Goal: Information Seeking & Learning: Learn about a topic

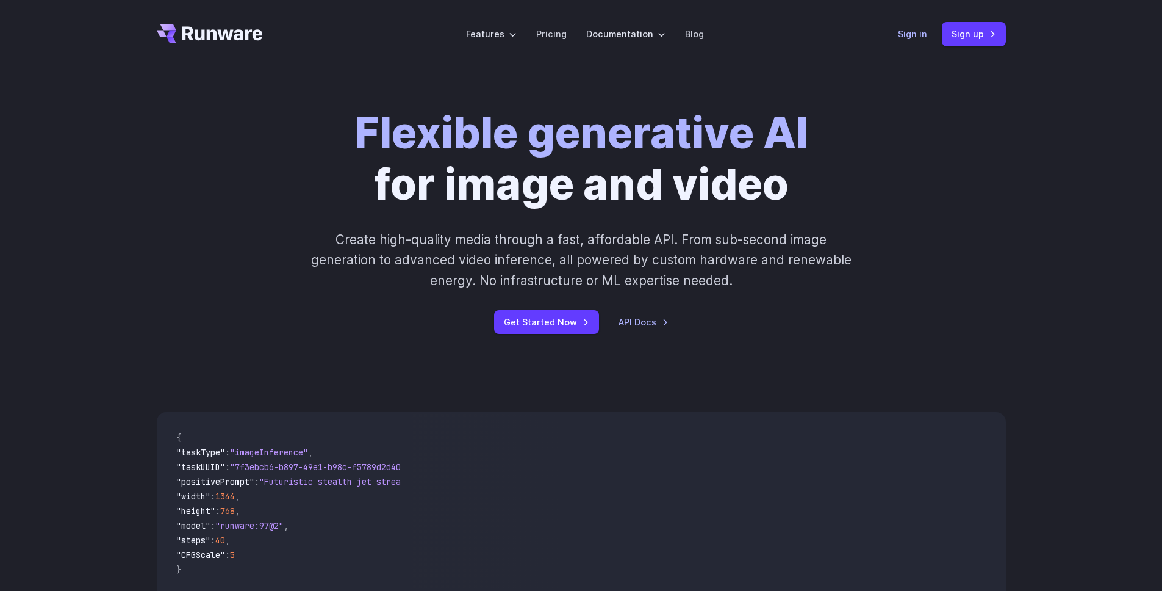
click at [918, 39] on link "Sign in" at bounding box center [912, 34] width 29 height 14
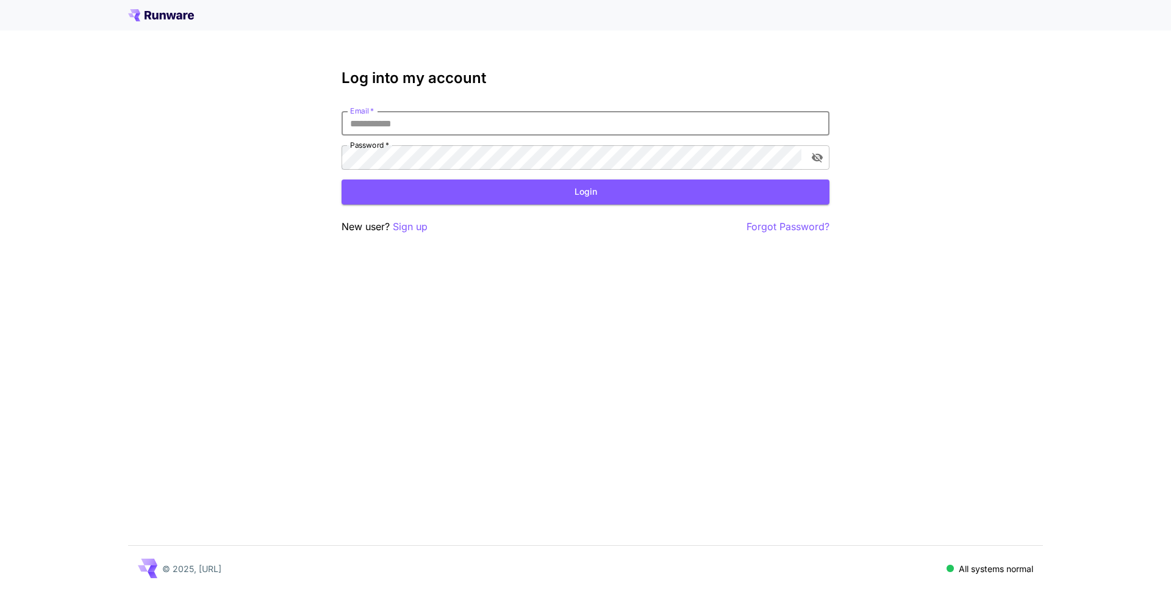
click at [464, 129] on input "Email   *" at bounding box center [586, 123] width 488 height 24
type input "**********"
click at [559, 192] on button "Login" at bounding box center [586, 191] width 488 height 25
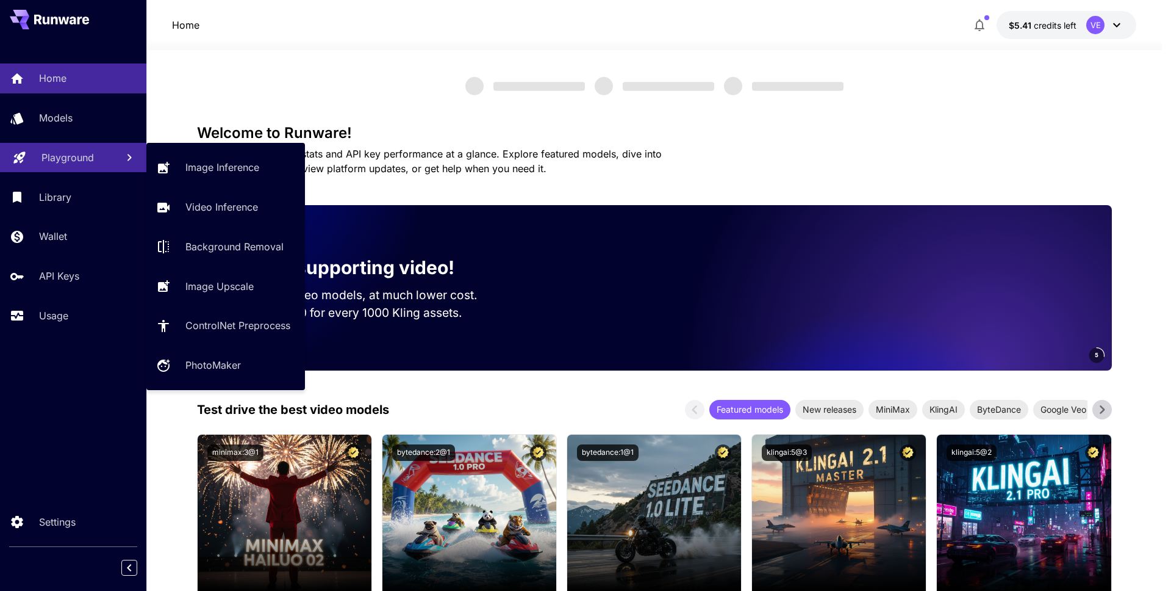
click at [70, 150] on p "Playground" at bounding box center [67, 157] width 52 height 15
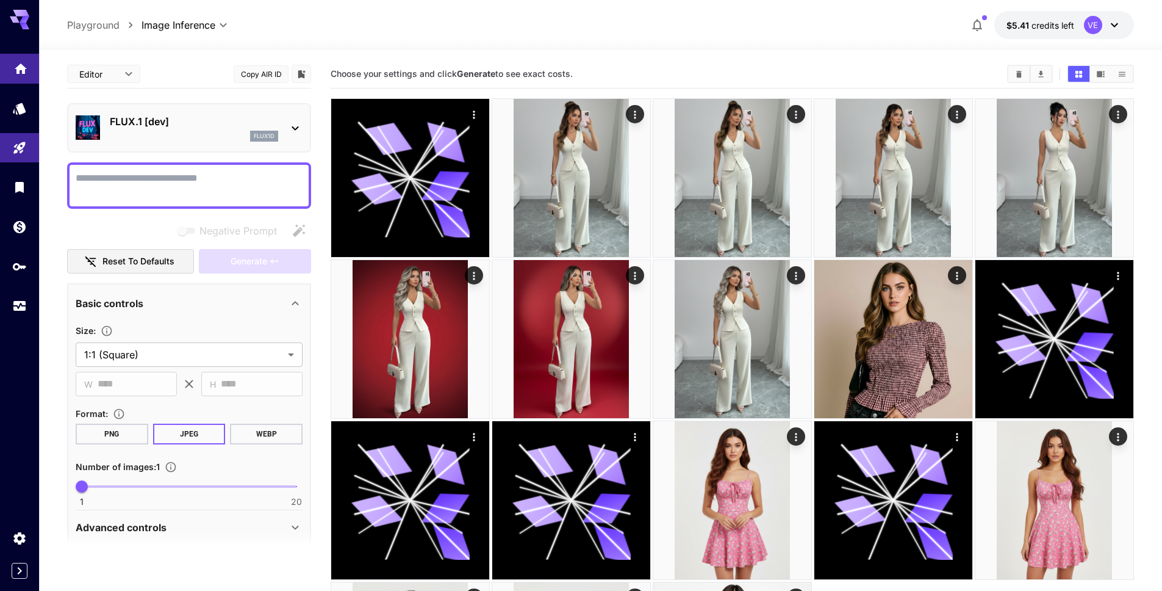
click at [15, 67] on icon "Home" at bounding box center [20, 65] width 15 height 15
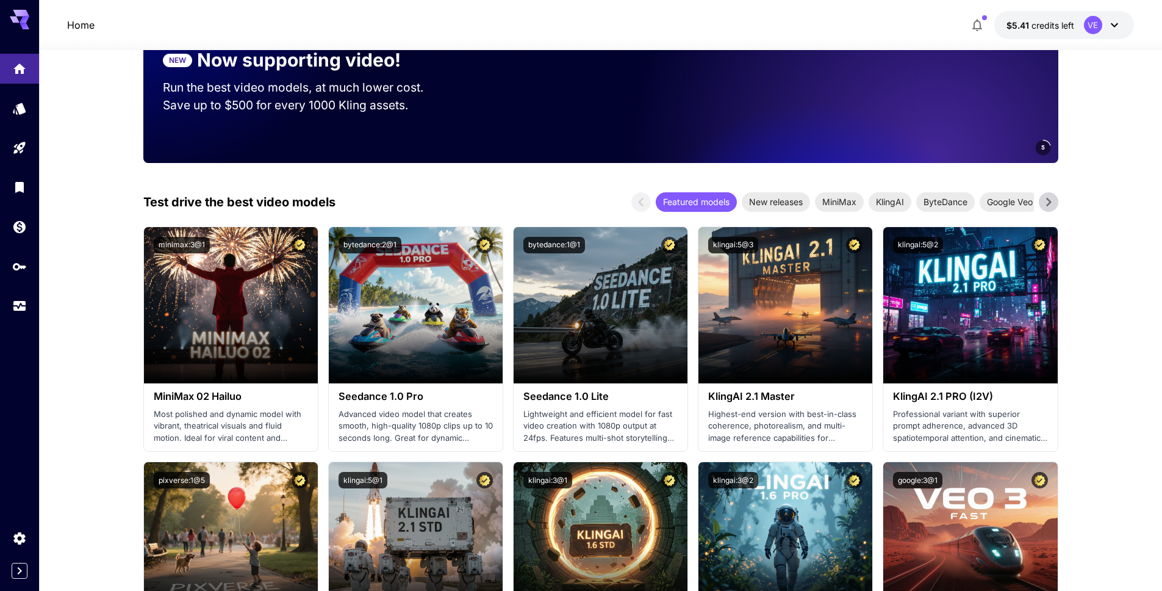
scroll to position [232, 0]
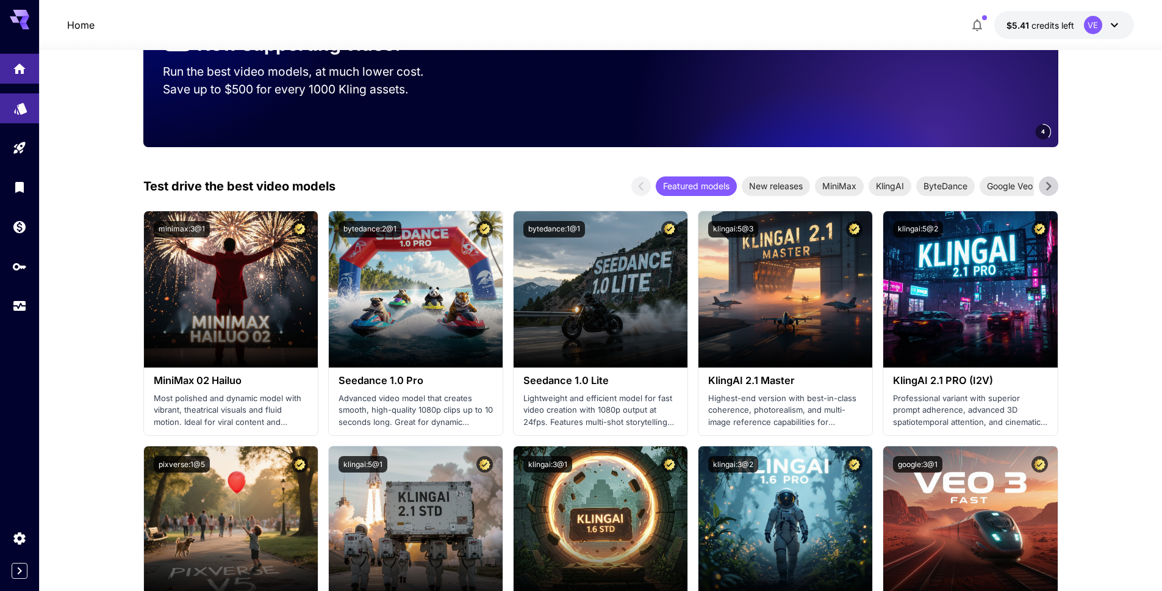
click at [22, 113] on link at bounding box center [19, 108] width 39 height 30
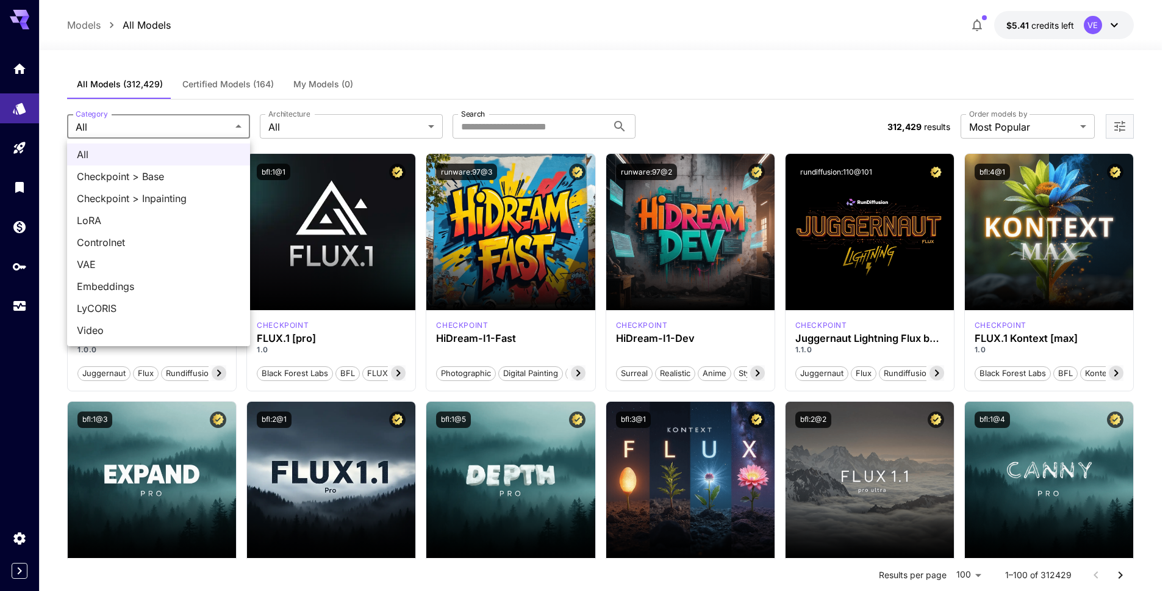
click at [379, 131] on div at bounding box center [585, 295] width 1171 height 591
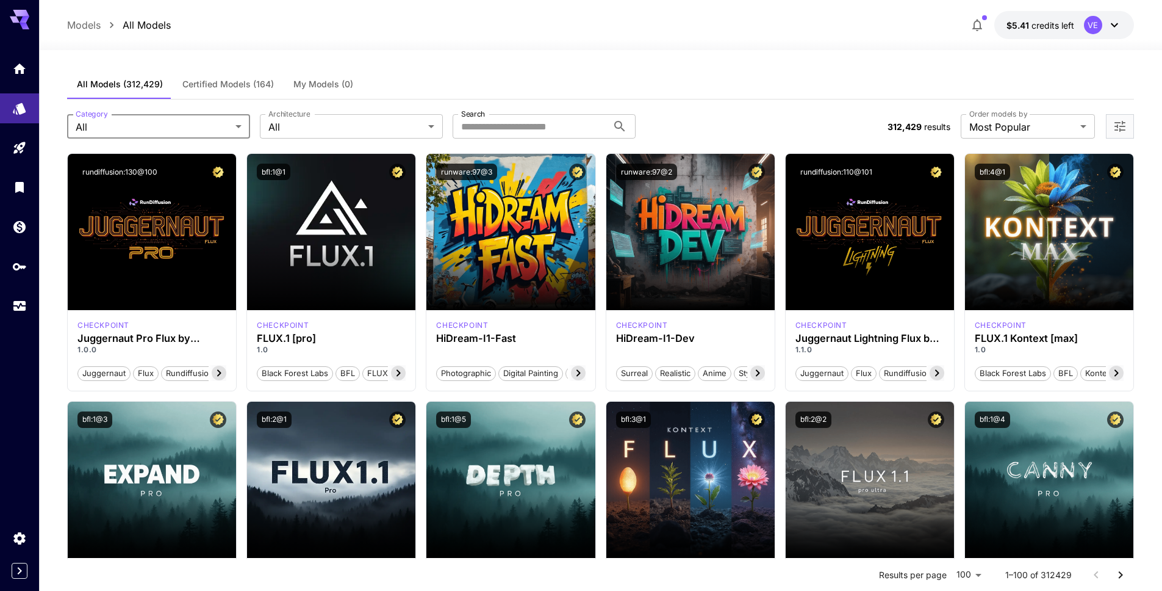
click at [517, 134] on div "All Checkpoint > Base Checkpoint > Inpainting LoRA Controlnet VAE Embeddings Ly…" at bounding box center [581, 295] width 1162 height 591
click at [517, 133] on input "Search" at bounding box center [530, 126] width 155 height 24
type input "*********"
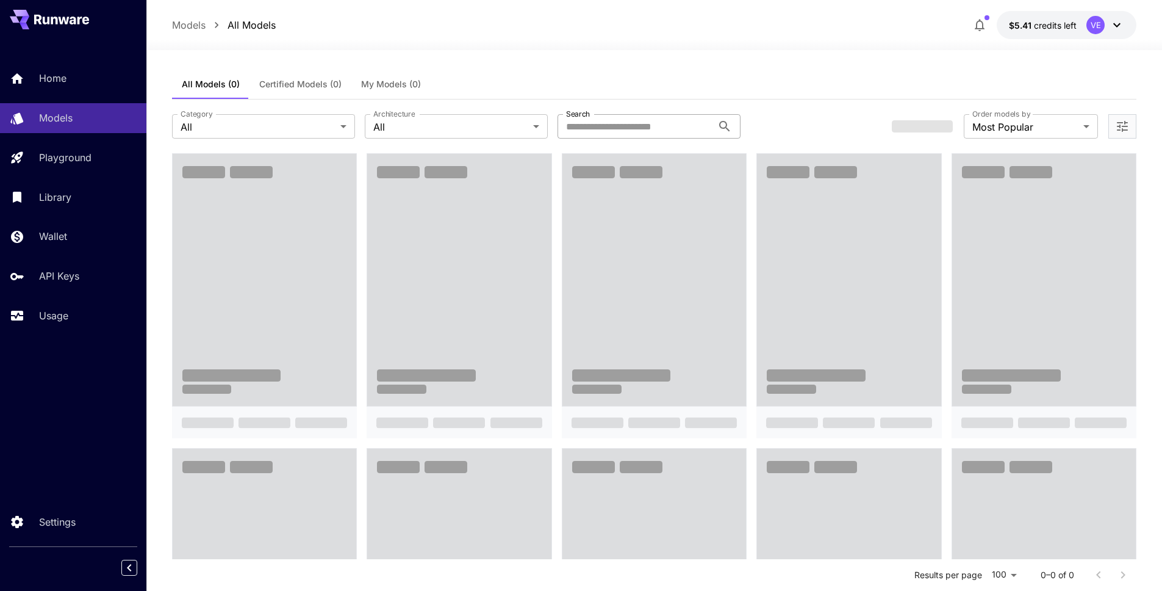
click at [659, 132] on input "Search" at bounding box center [635, 126] width 155 height 24
click at [665, 132] on input "Search" at bounding box center [635, 126] width 155 height 24
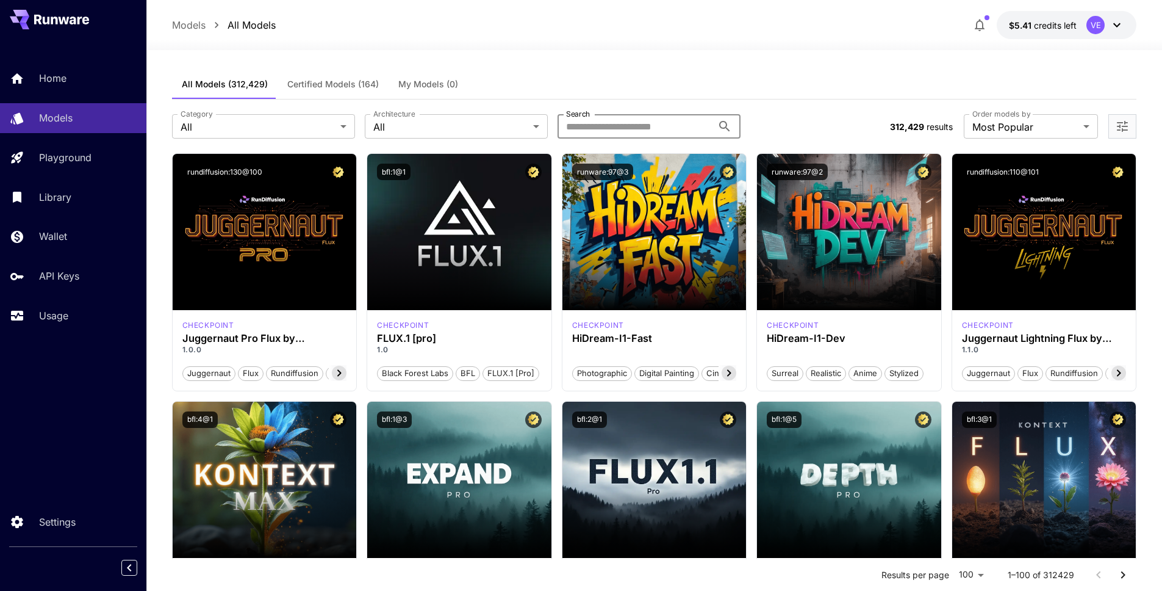
paste input "**********"
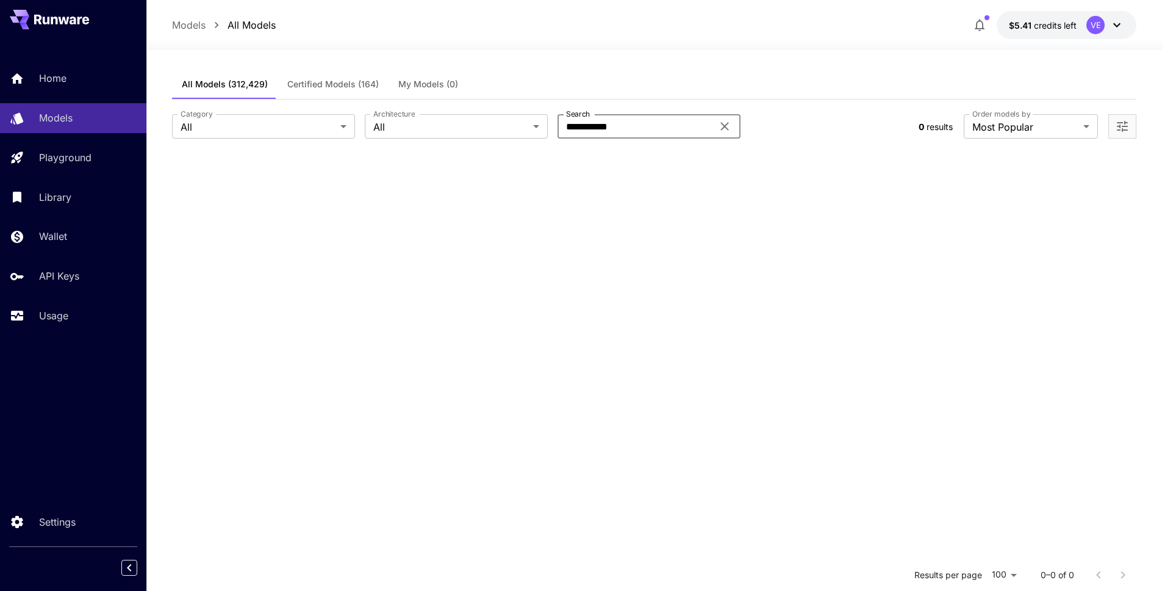
click at [628, 128] on input "**********" at bounding box center [635, 126] width 155 height 24
type input "****"
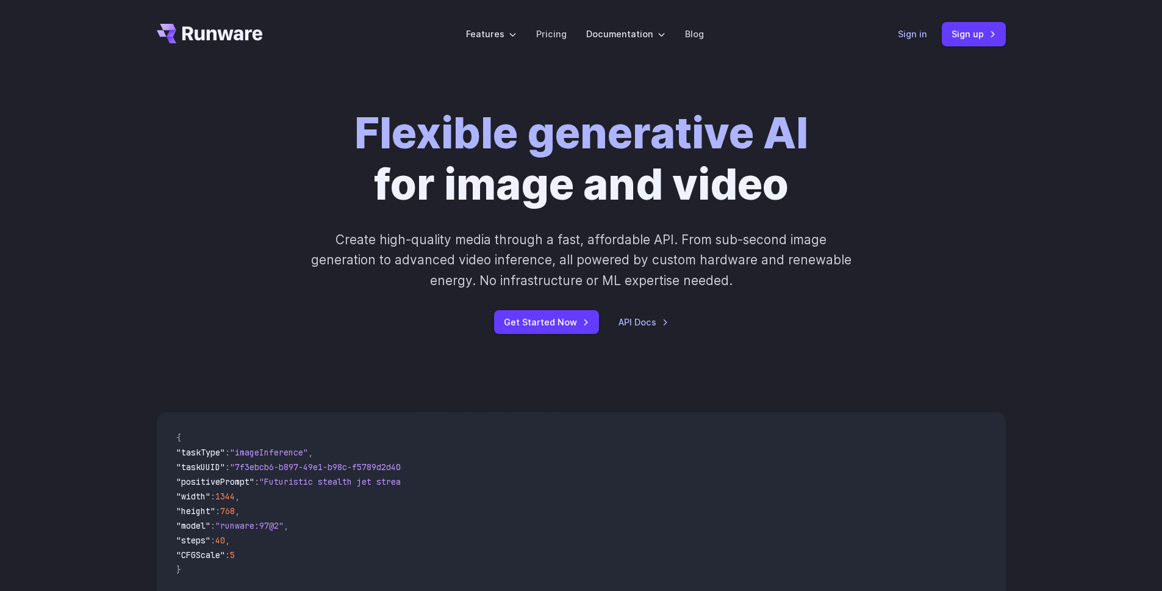
click at [914, 32] on link "Sign in" at bounding box center [912, 34] width 29 height 14
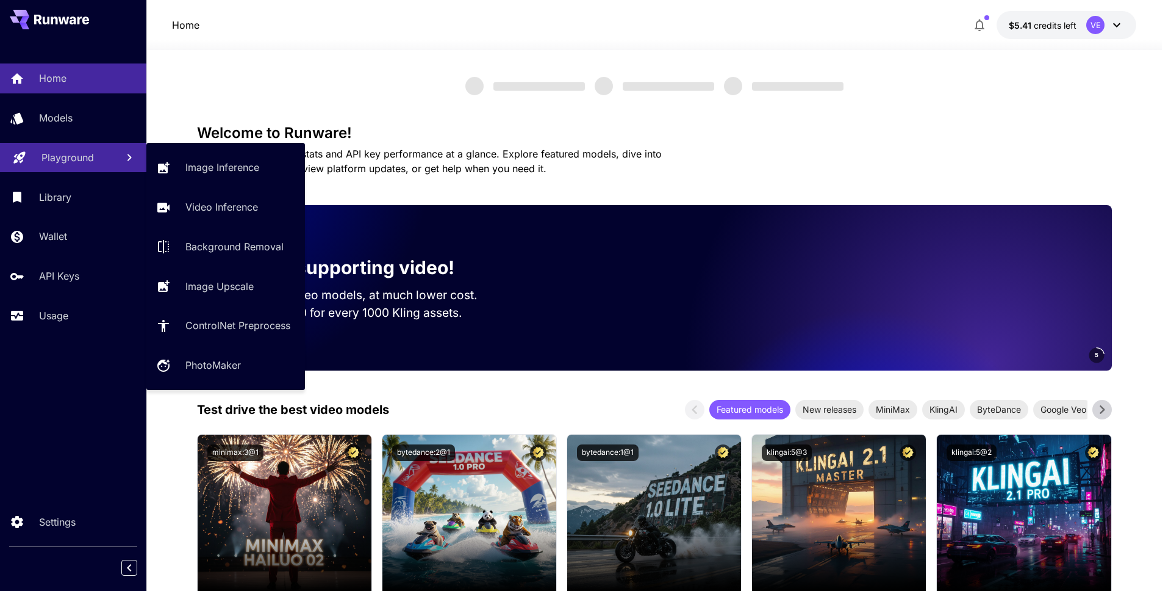
click at [81, 152] on p "Playground" at bounding box center [67, 157] width 52 height 15
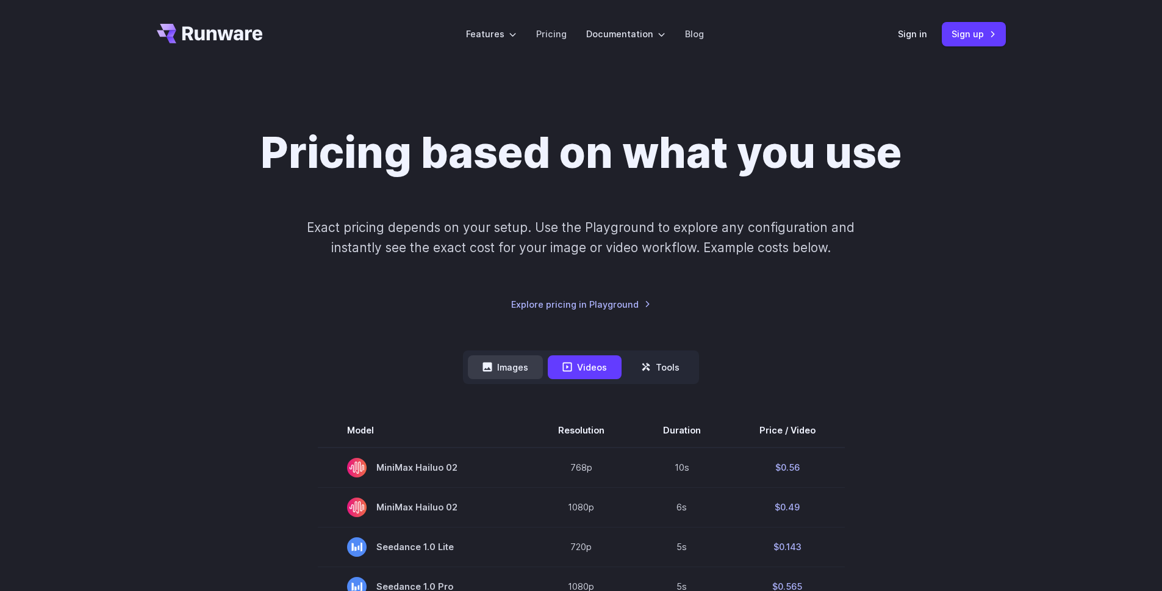
click at [528, 370] on button "Images" at bounding box center [505, 367] width 75 height 24
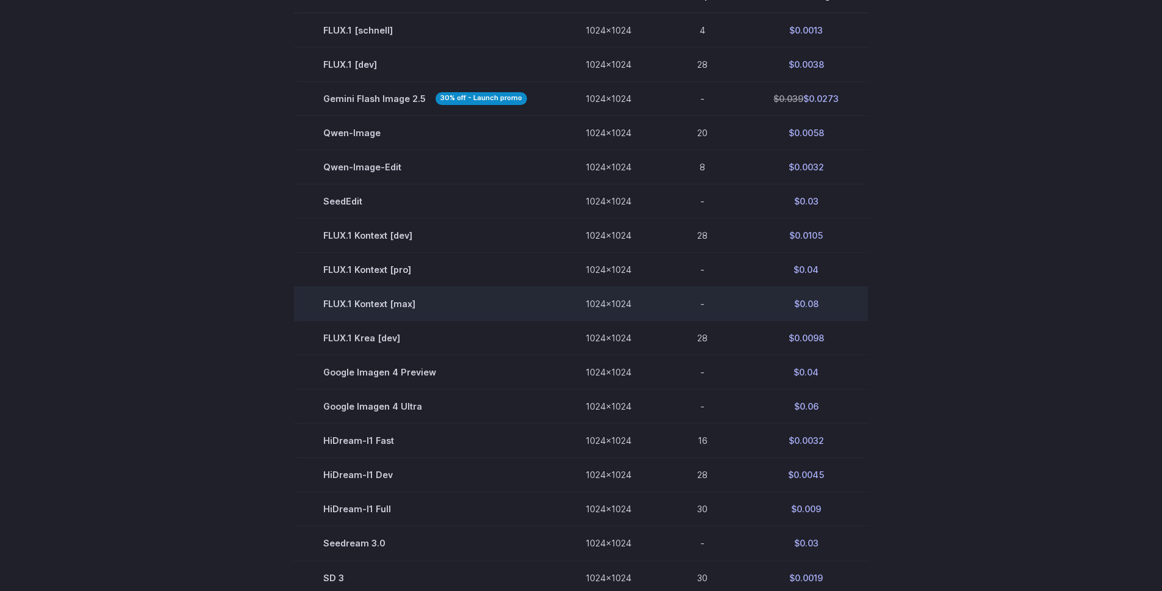
scroll to position [447, 0]
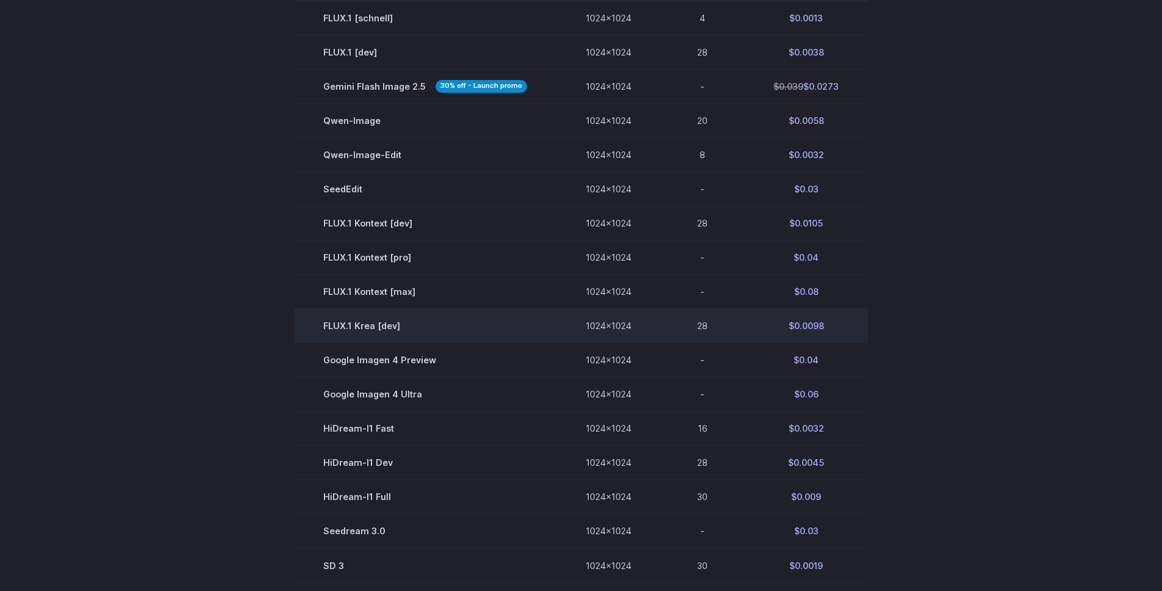
click at [373, 328] on td "FLUX.1 Krea [dev]" at bounding box center [425, 326] width 262 height 34
drag, startPoint x: 375, startPoint y: 327, endPoint x: 338, endPoint y: 326, distance: 37.2
click at [338, 326] on td "FLUX.1 Krea [dev]" at bounding box center [425, 326] width 262 height 34
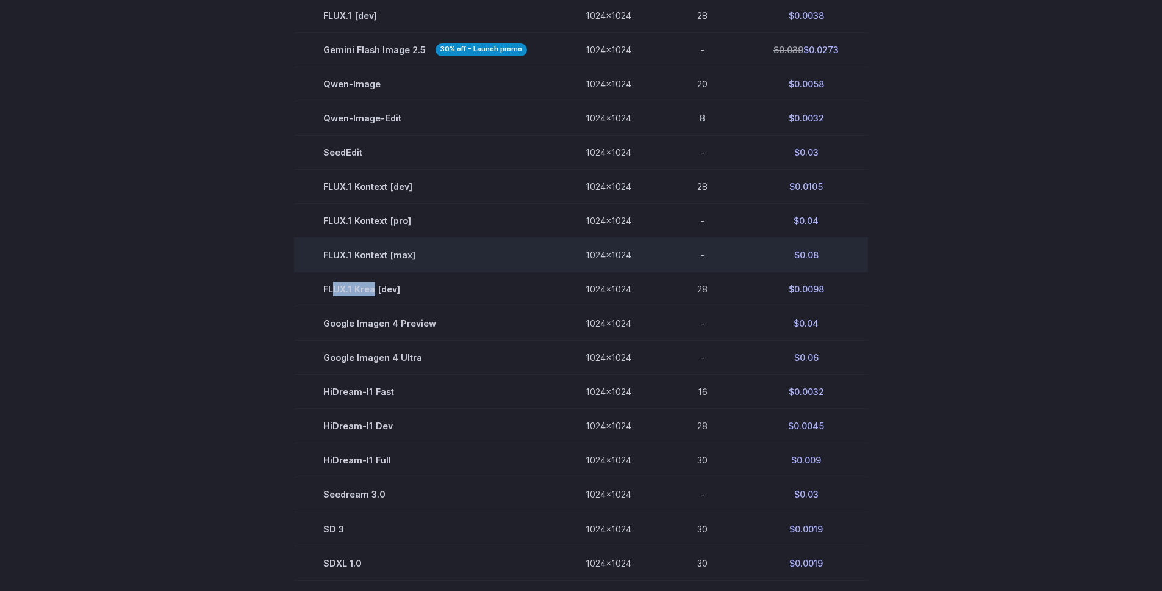
scroll to position [248, 0]
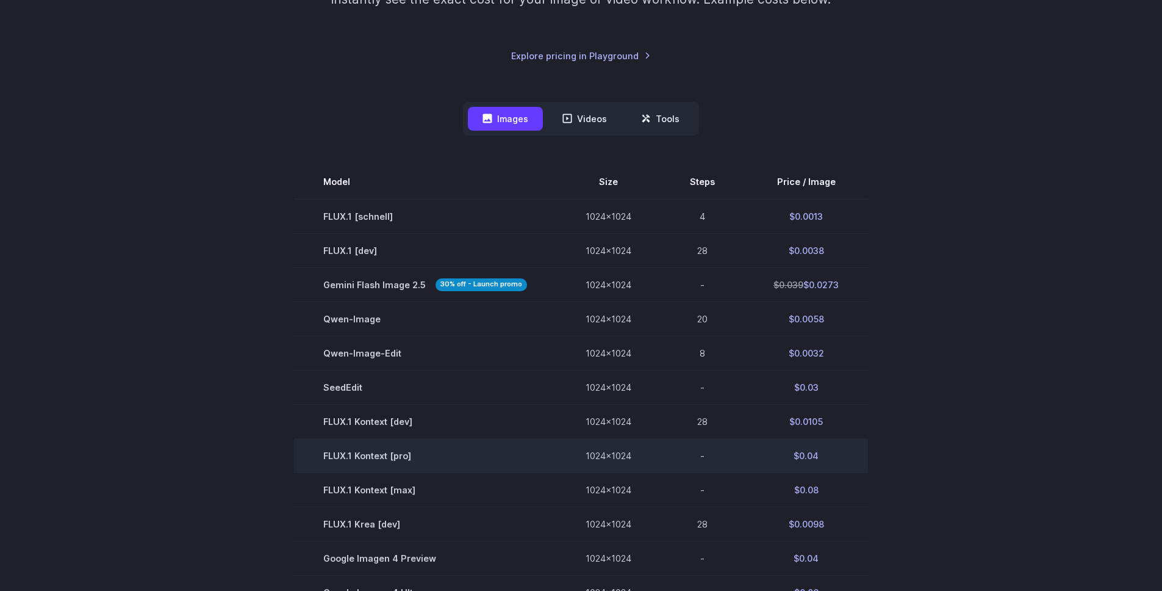
click at [422, 442] on td "FLUX.1 Kontext [pro]" at bounding box center [425, 456] width 262 height 34
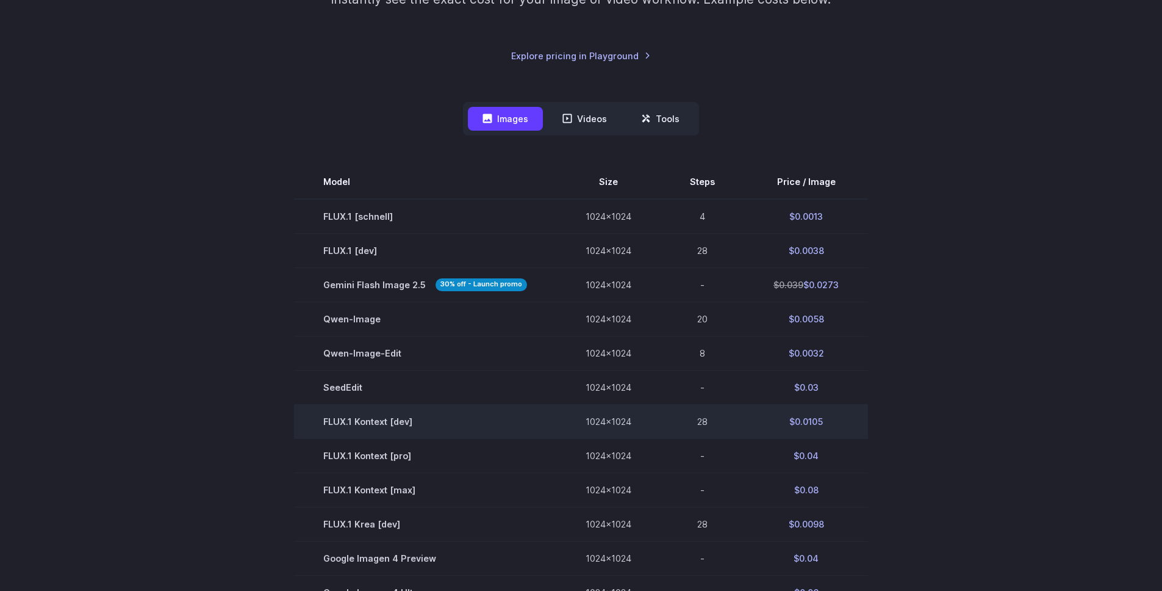
click at [428, 422] on td "FLUX.1 Kontext [dev]" at bounding box center [425, 421] width 262 height 34
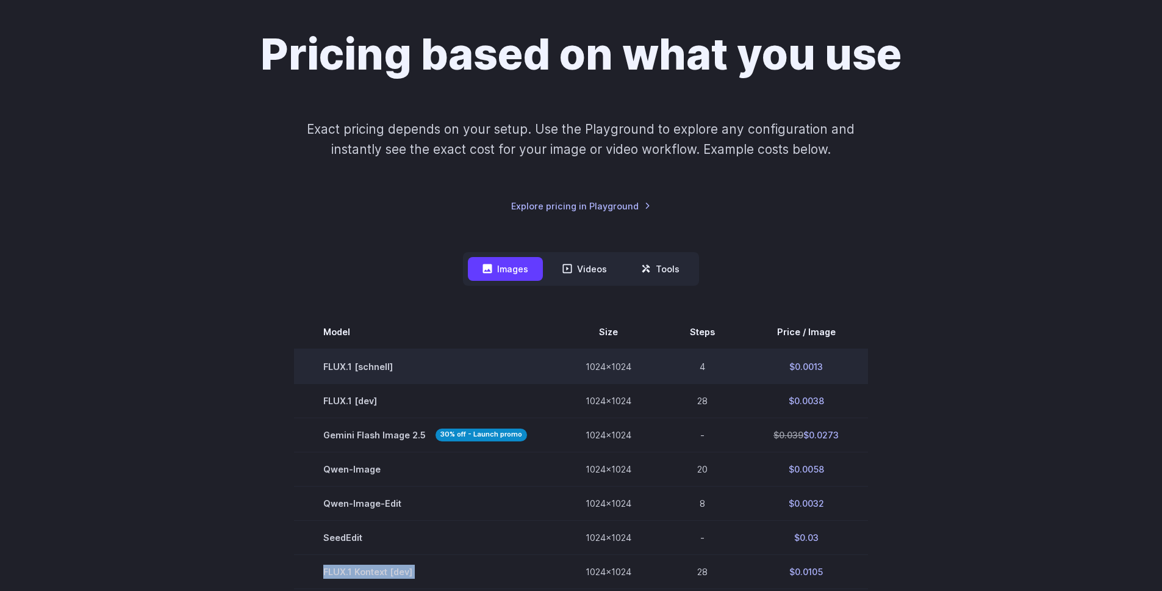
scroll to position [149, 0]
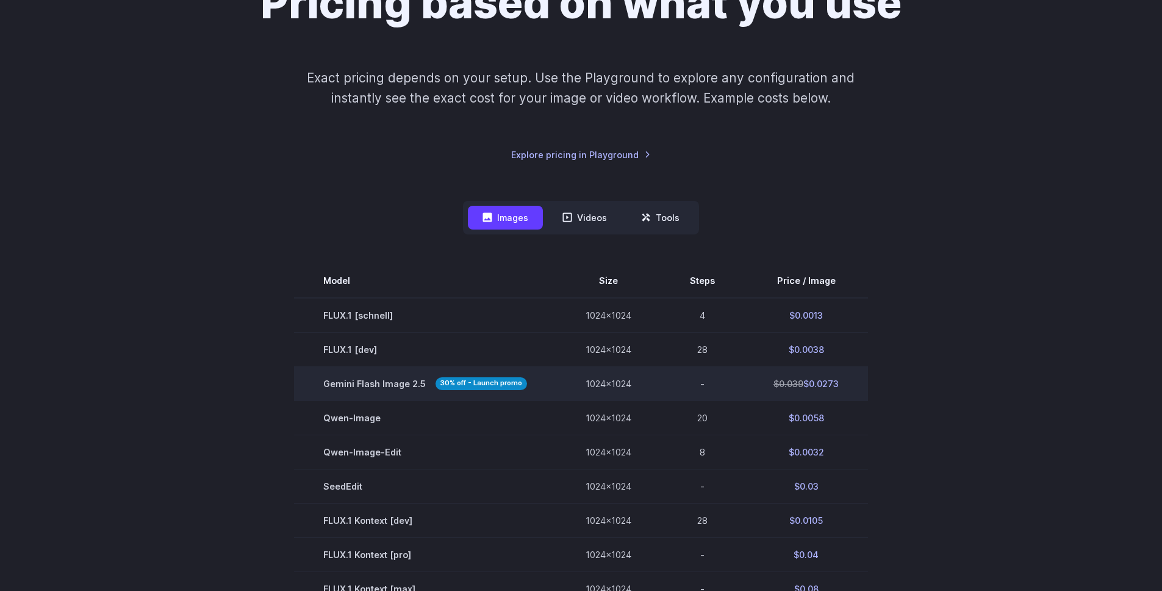
click at [723, 378] on td "-" at bounding box center [703, 383] width 84 height 34
